Goal: Transaction & Acquisition: Purchase product/service

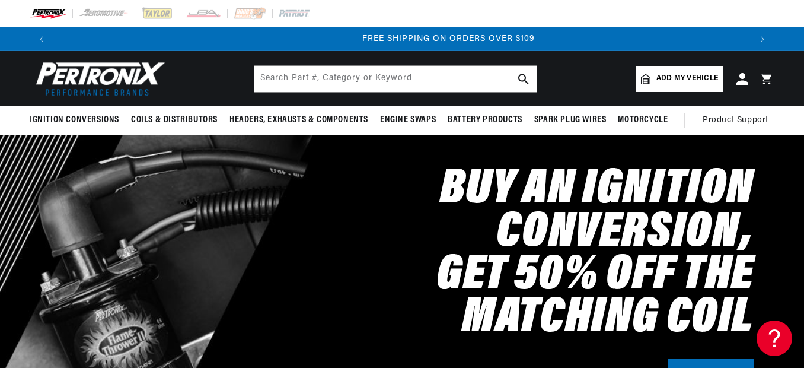
scroll to position [0, 1395]
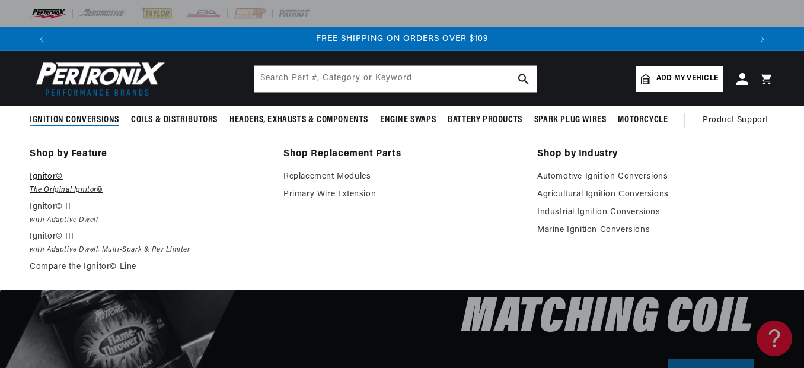
click at [56, 184] on em "The Original Ignitor©" at bounding box center [148, 190] width 237 height 12
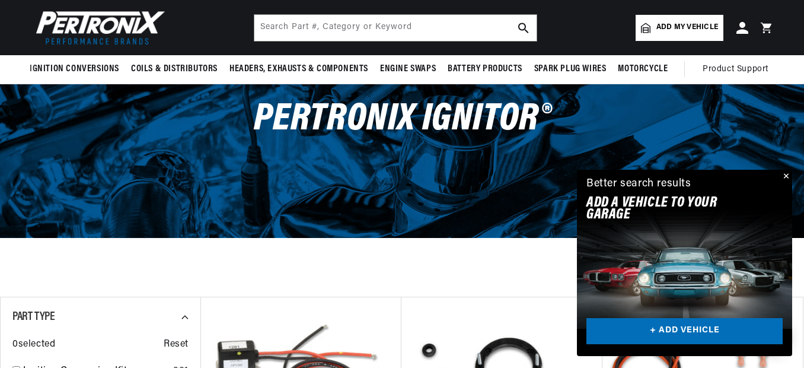
scroll to position [59, 0]
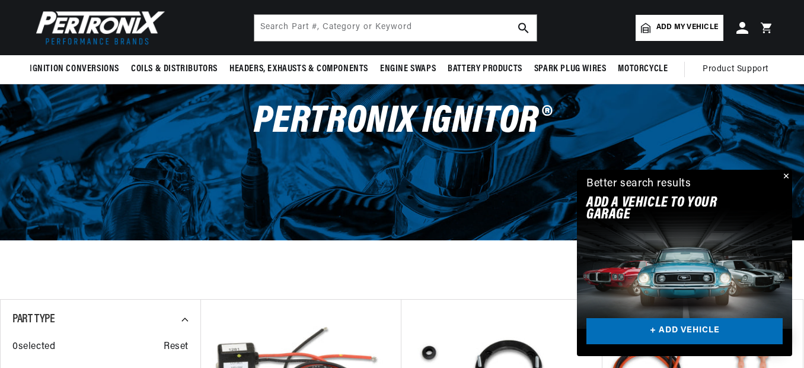
click at [787, 174] on button "Close" at bounding box center [785, 177] width 14 height 14
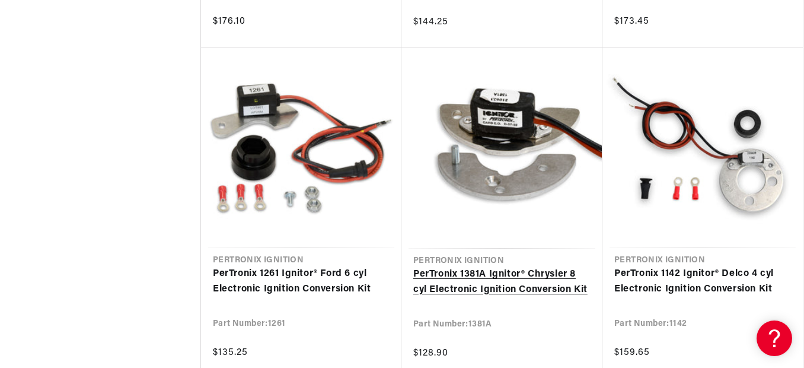
scroll to position [0, 0]
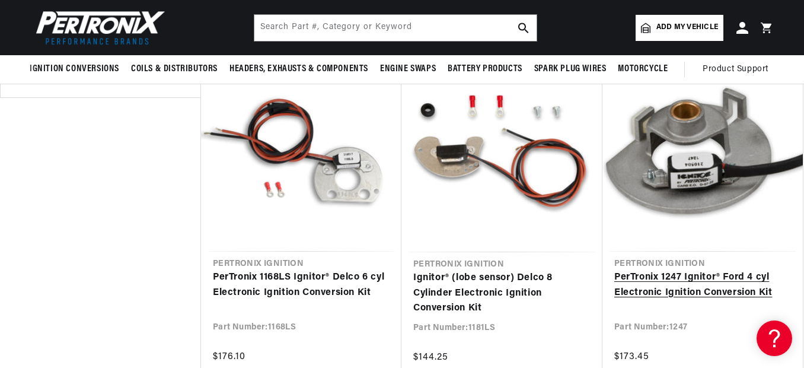
scroll to position [415, 0]
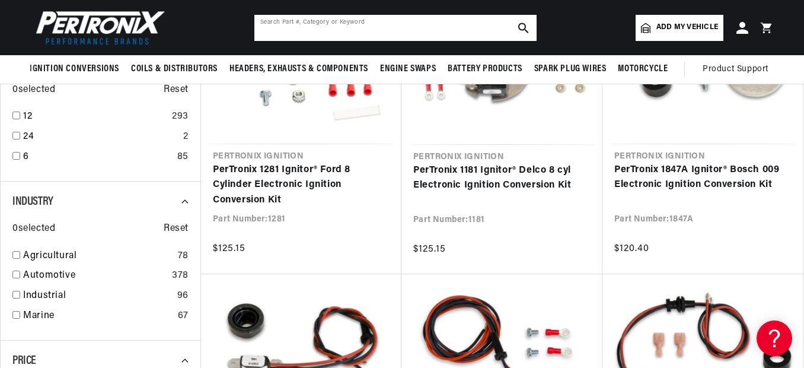
click at [314, 26] on input "text" at bounding box center [395, 28] width 282 height 26
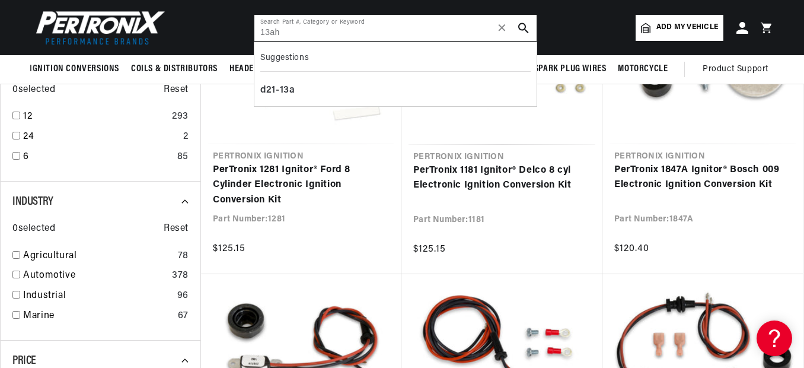
type input "13ah"
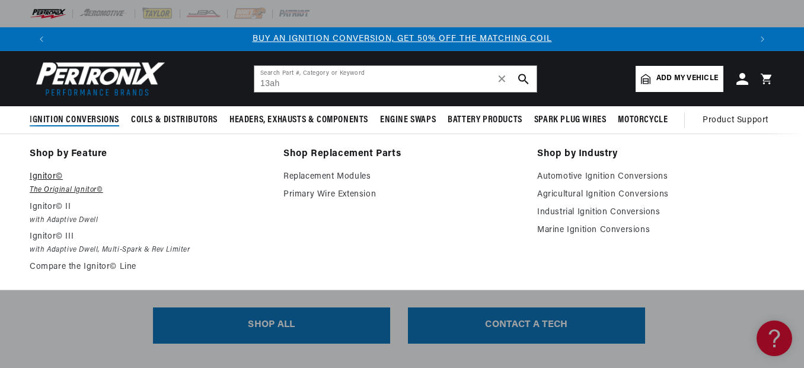
click at [65, 180] on p "Ignitor©" at bounding box center [148, 177] width 237 height 14
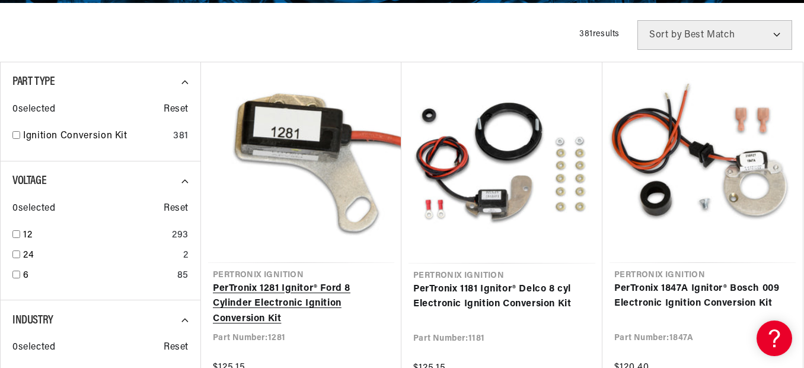
scroll to position [415, 0]
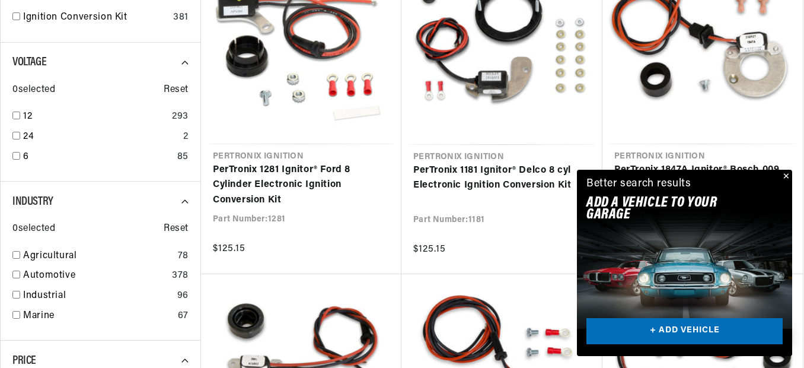
click at [789, 174] on button "Close" at bounding box center [785, 177] width 14 height 14
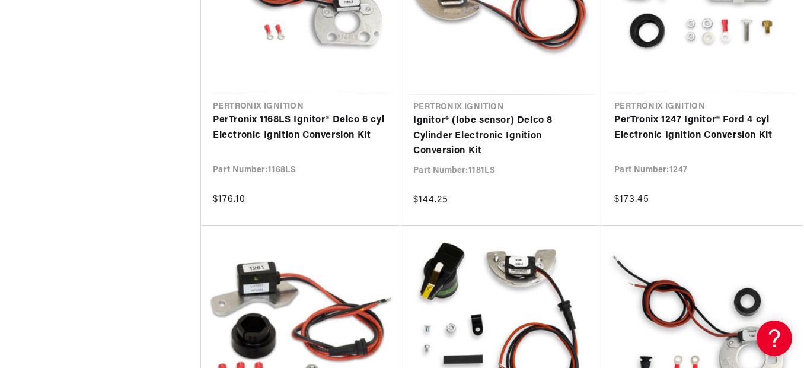
scroll to position [0, 698]
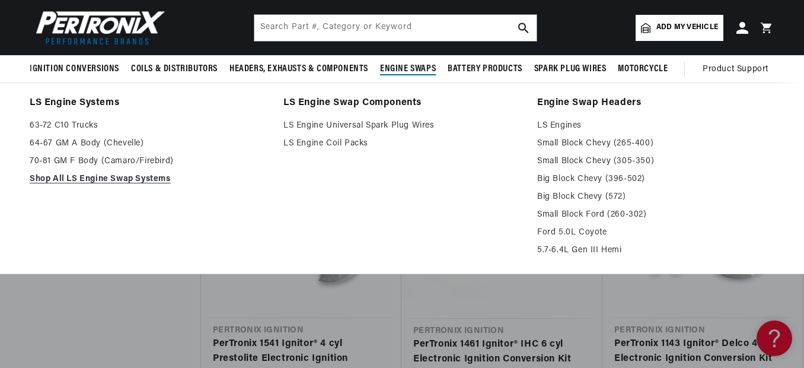
scroll to position [0, 1395]
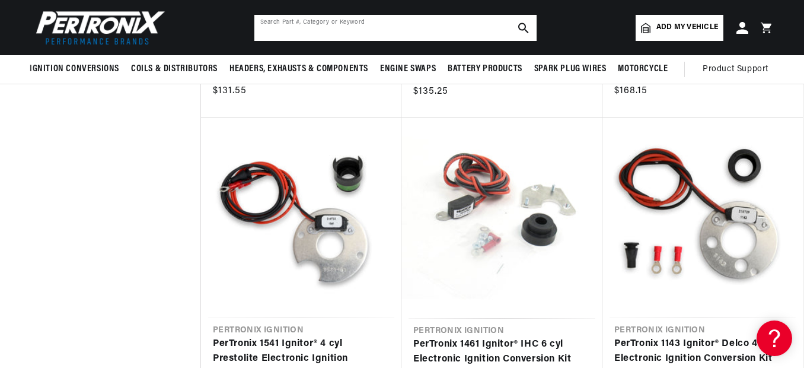
click at [338, 24] on input "text" at bounding box center [395, 28] width 282 height 26
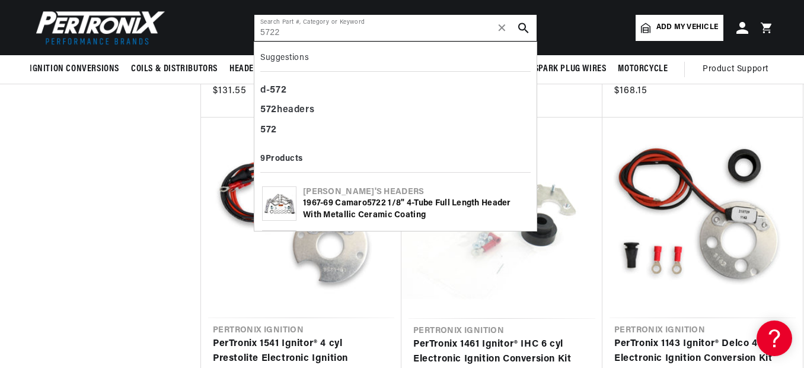
type input "5722"
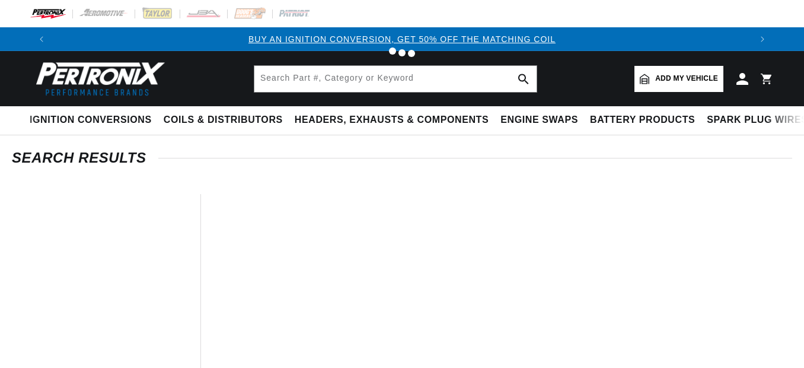
type input "572"
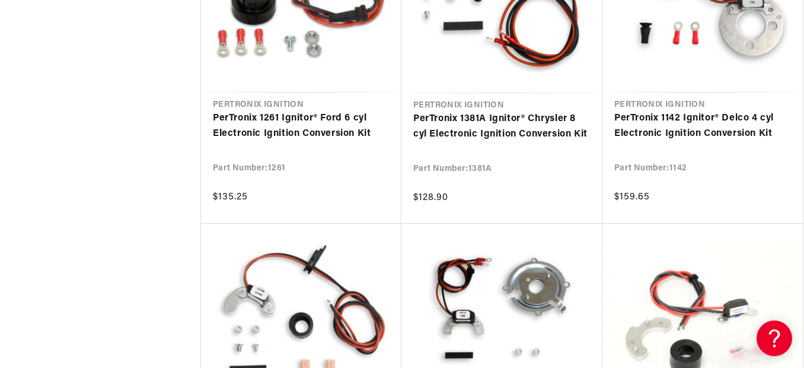
scroll to position [1757, 0]
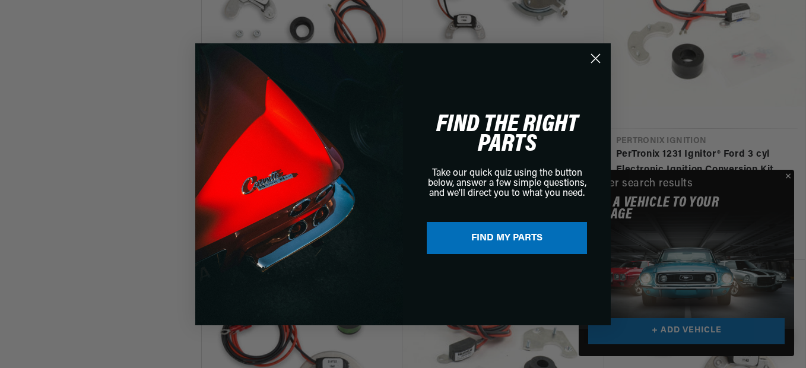
click at [594, 56] on circle "Close dialog" at bounding box center [596, 58] width 20 height 20
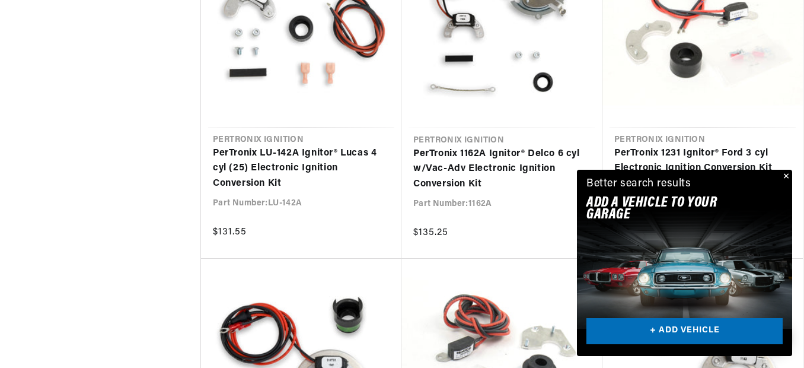
click at [786, 175] on button "Close" at bounding box center [785, 177] width 14 height 14
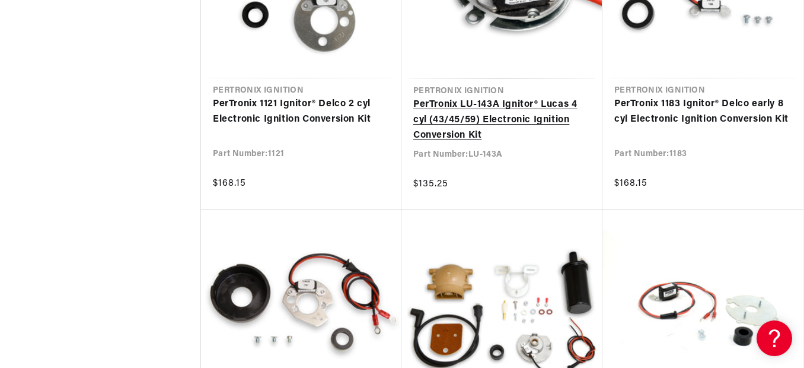
scroll to position [2675, 0]
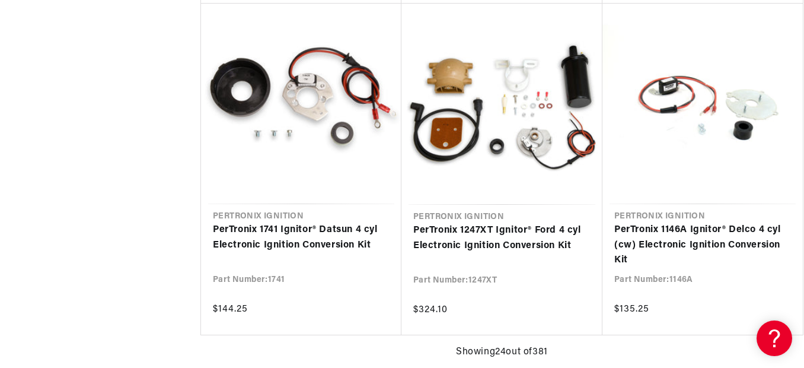
scroll to position [3003, 0]
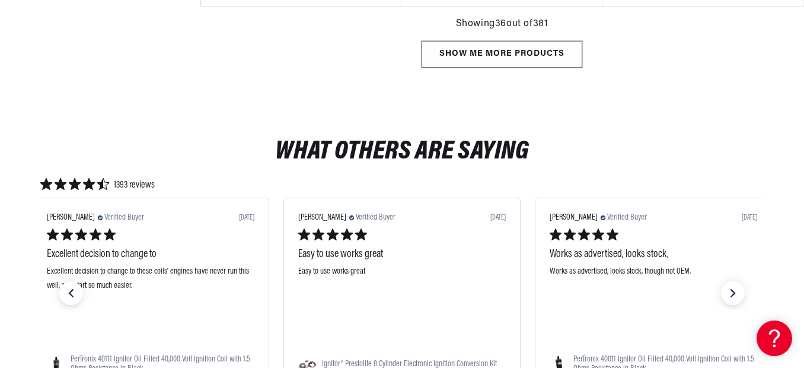
click at [494, 52] on div "Show me more products" at bounding box center [502, 54] width 161 height 27
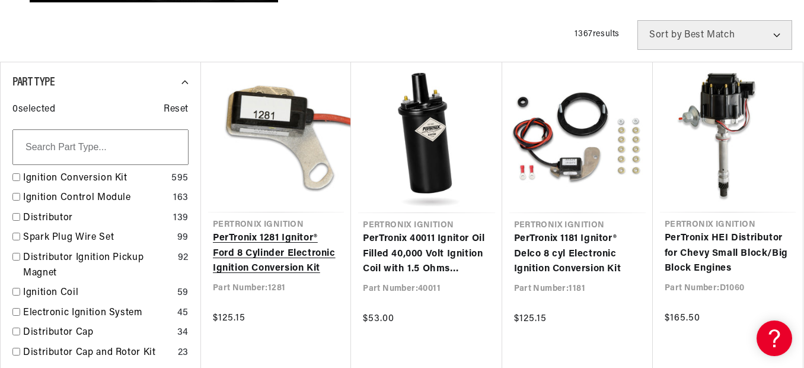
scroll to position [475, 0]
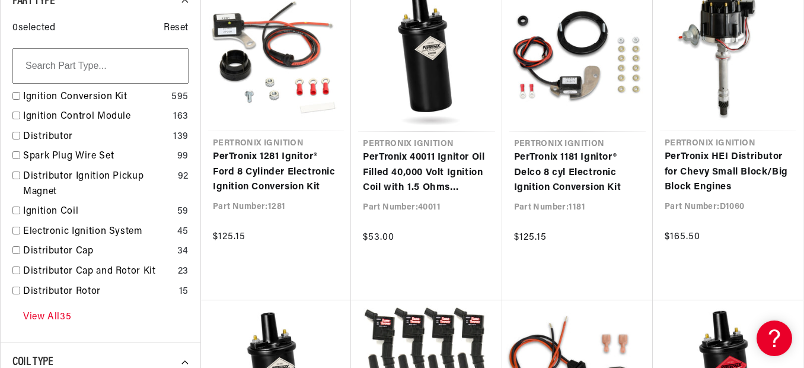
click at [65, 313] on link "View All 35" at bounding box center [47, 317] width 48 height 15
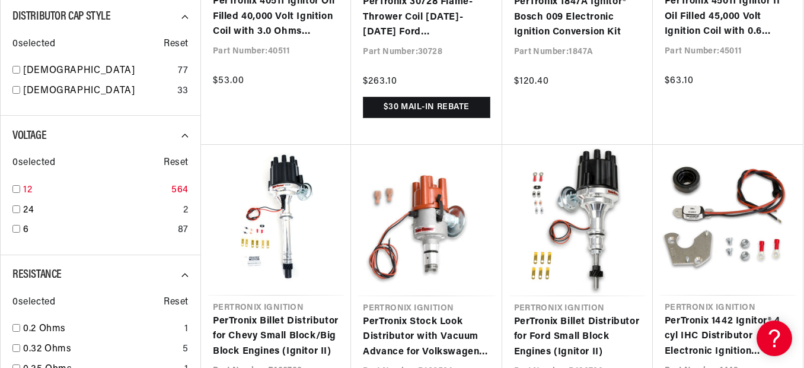
scroll to position [0, 0]
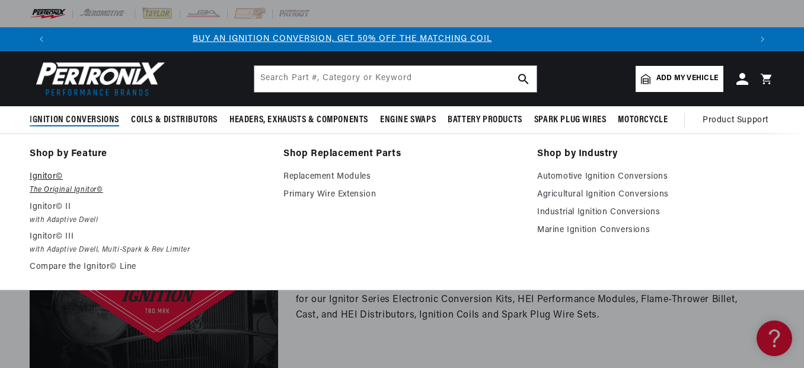
click at [53, 170] on p "Ignitor©" at bounding box center [148, 177] width 237 height 14
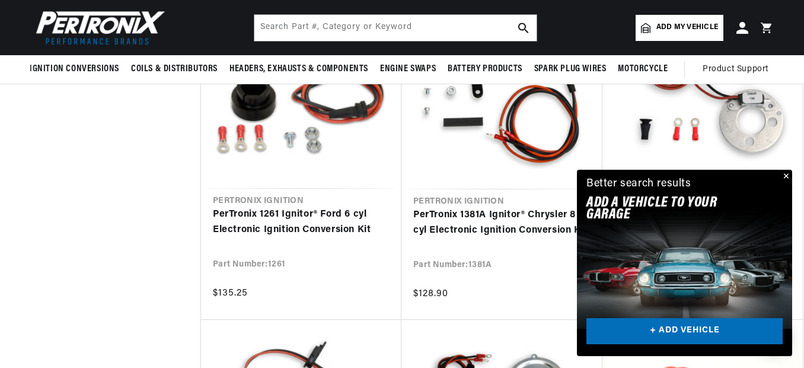
scroll to position [1246, 0]
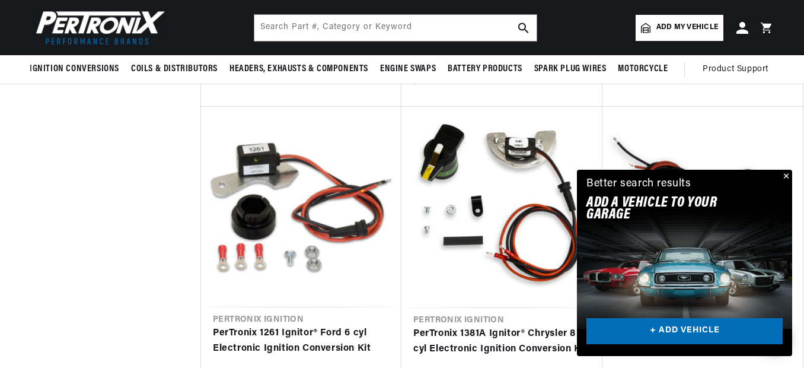
click at [787, 175] on button "Close" at bounding box center [785, 177] width 14 height 14
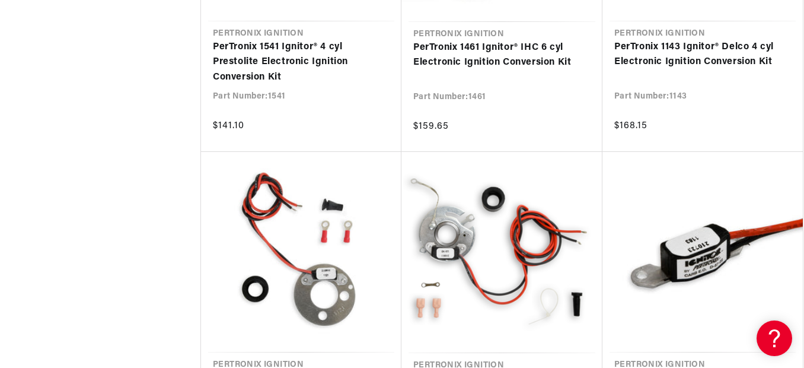
scroll to position [0, 0]
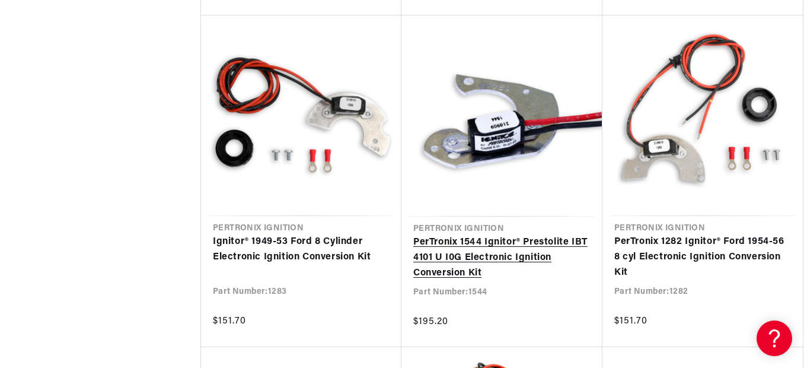
scroll to position [3678, 0]
